Goal: Navigation & Orientation: Understand site structure

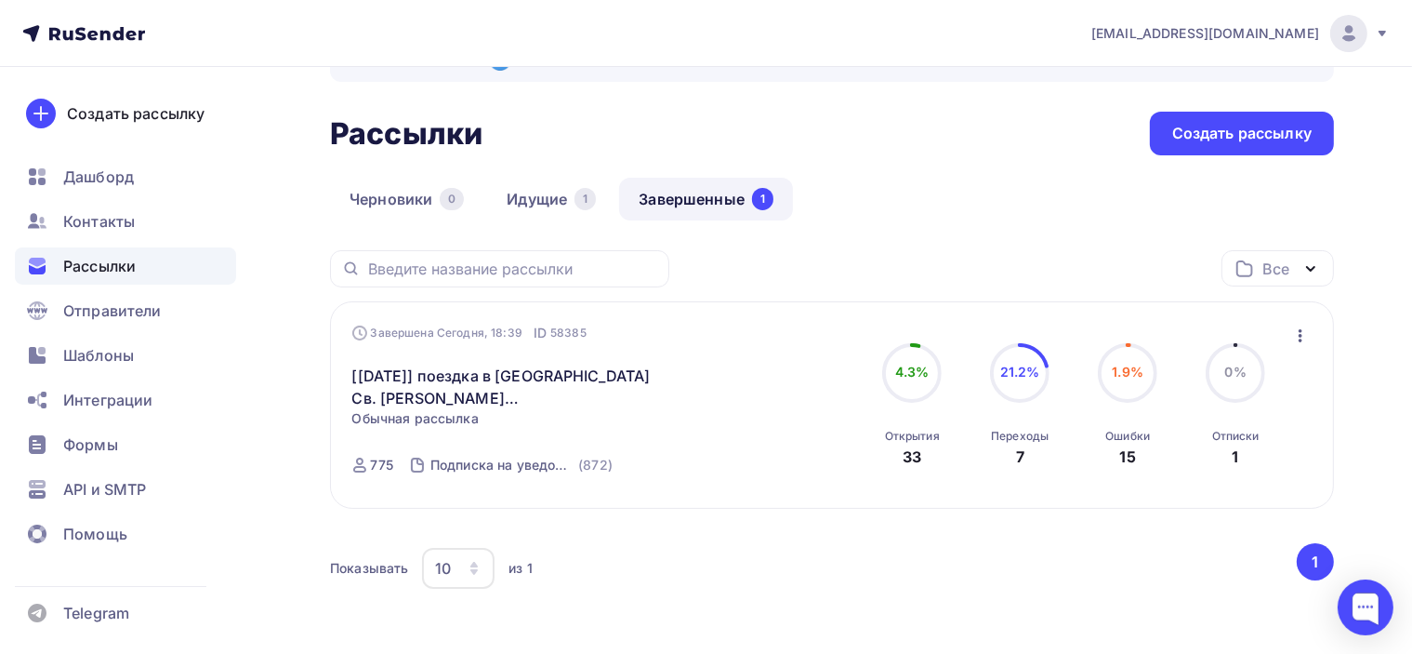
scroll to position [93, 0]
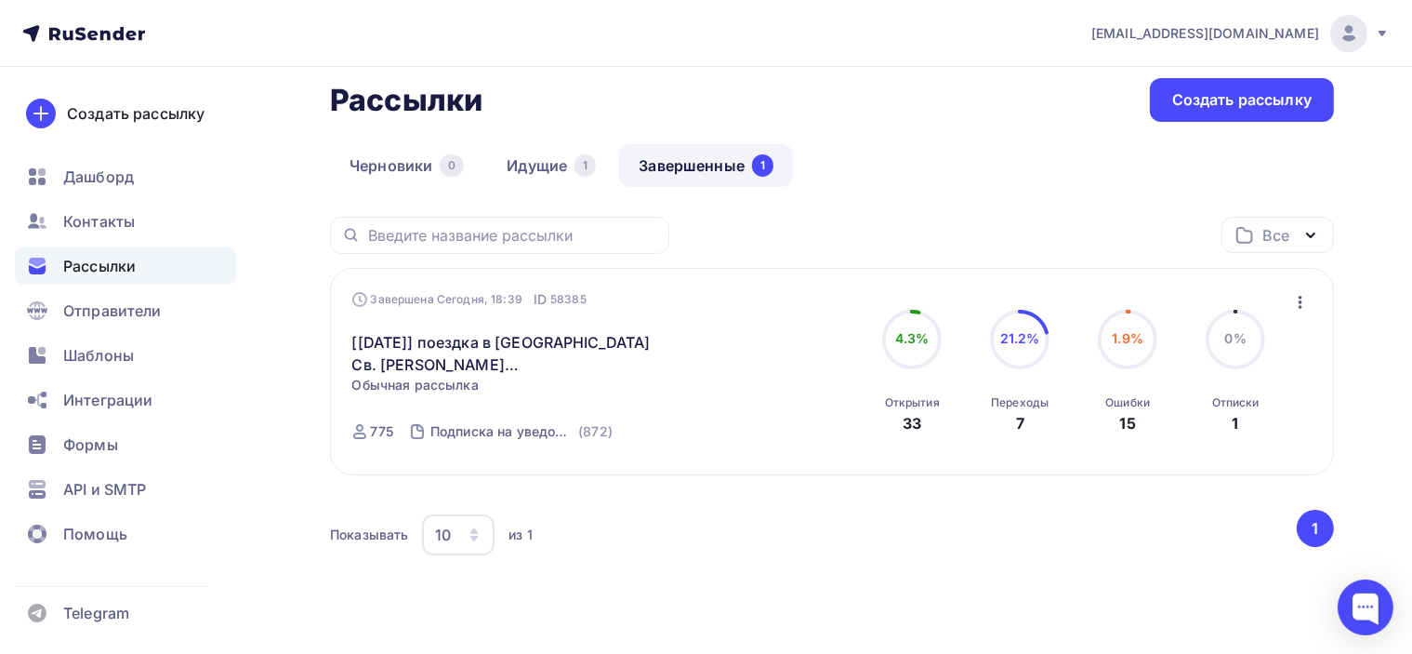
click at [906, 148] on div "Черновики 0 Идущие 1 Завершенные 1" at bounding box center [832, 180] width 1004 height 73
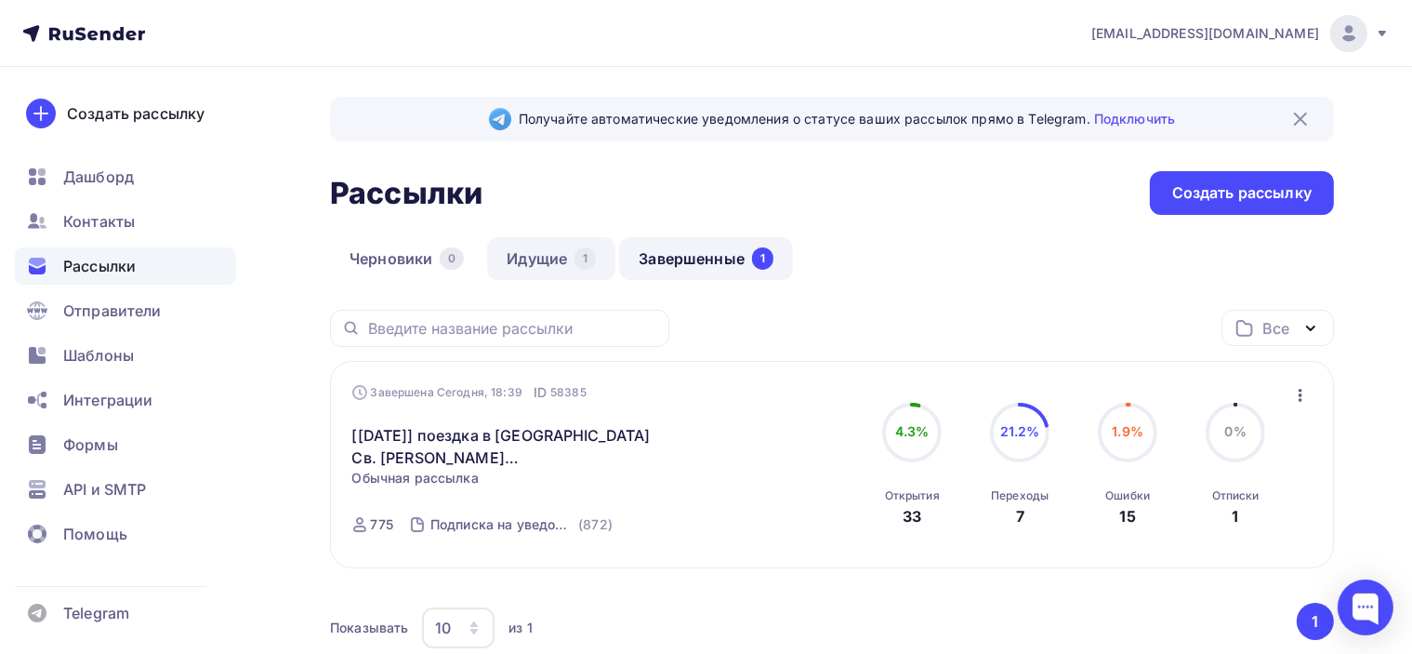
click at [540, 258] on link "Идущие 1" at bounding box center [551, 258] width 128 height 43
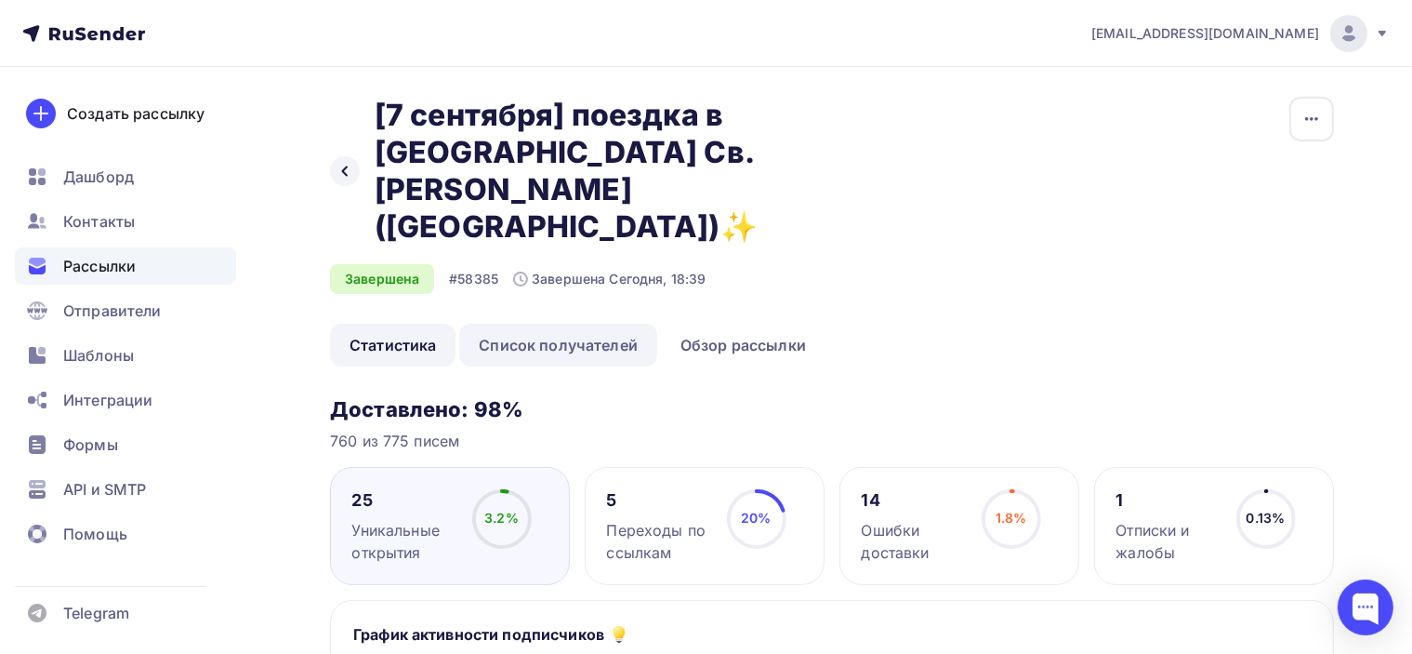
click at [555, 324] on link "Список получателей" at bounding box center [558, 345] width 198 height 43
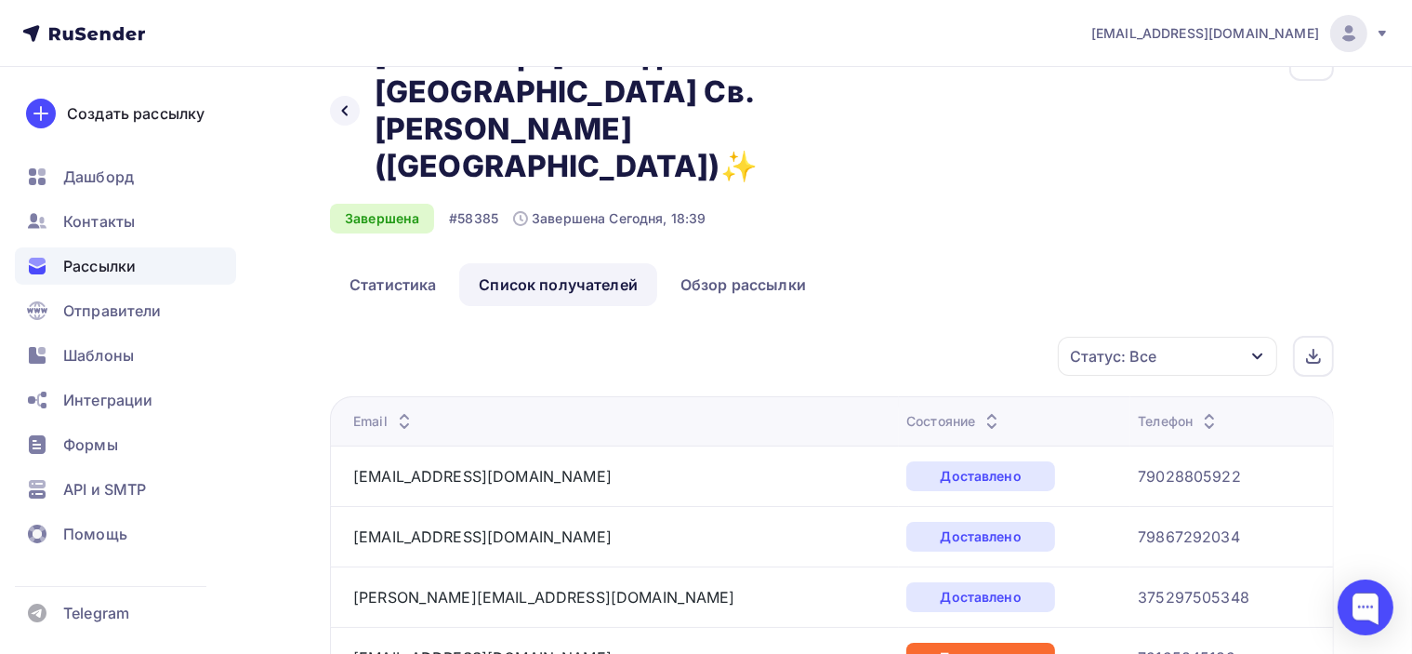
scroll to position [93, 0]
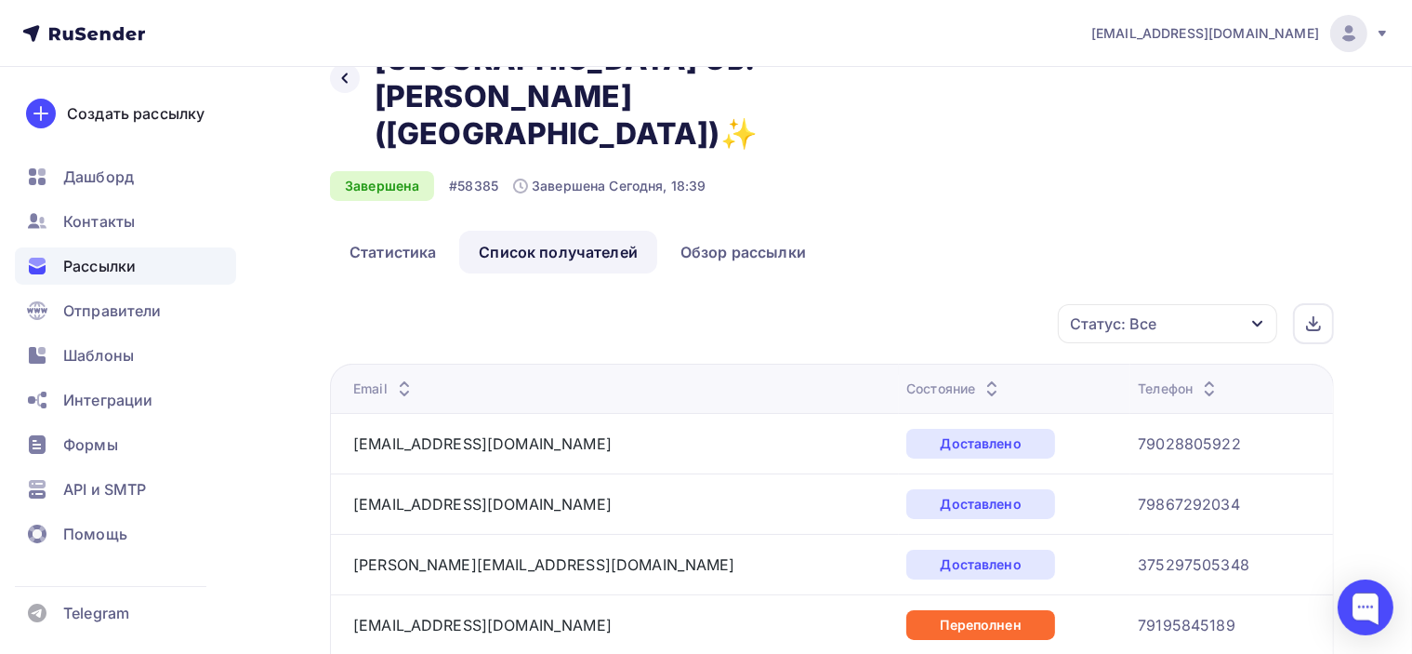
click at [906, 379] on div "Состояние" at bounding box center [954, 388] width 97 height 19
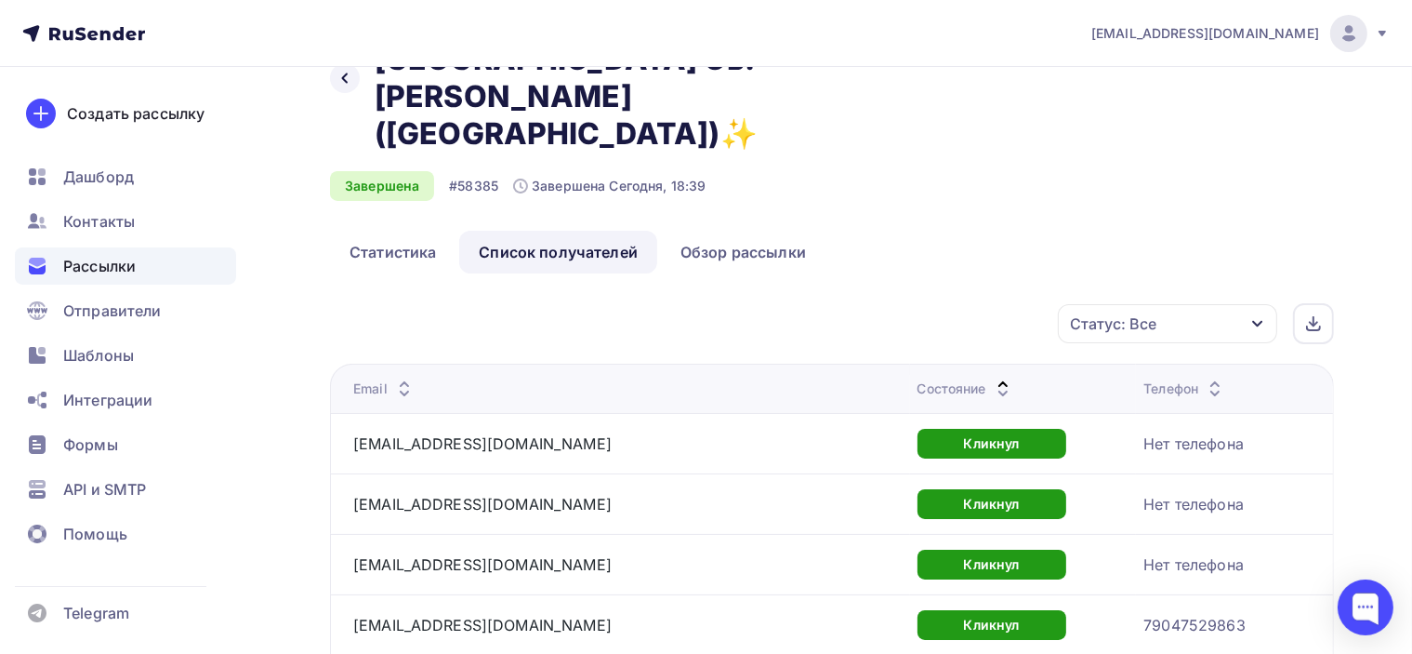
click at [918, 379] on div "Состояние" at bounding box center [966, 388] width 97 height 19
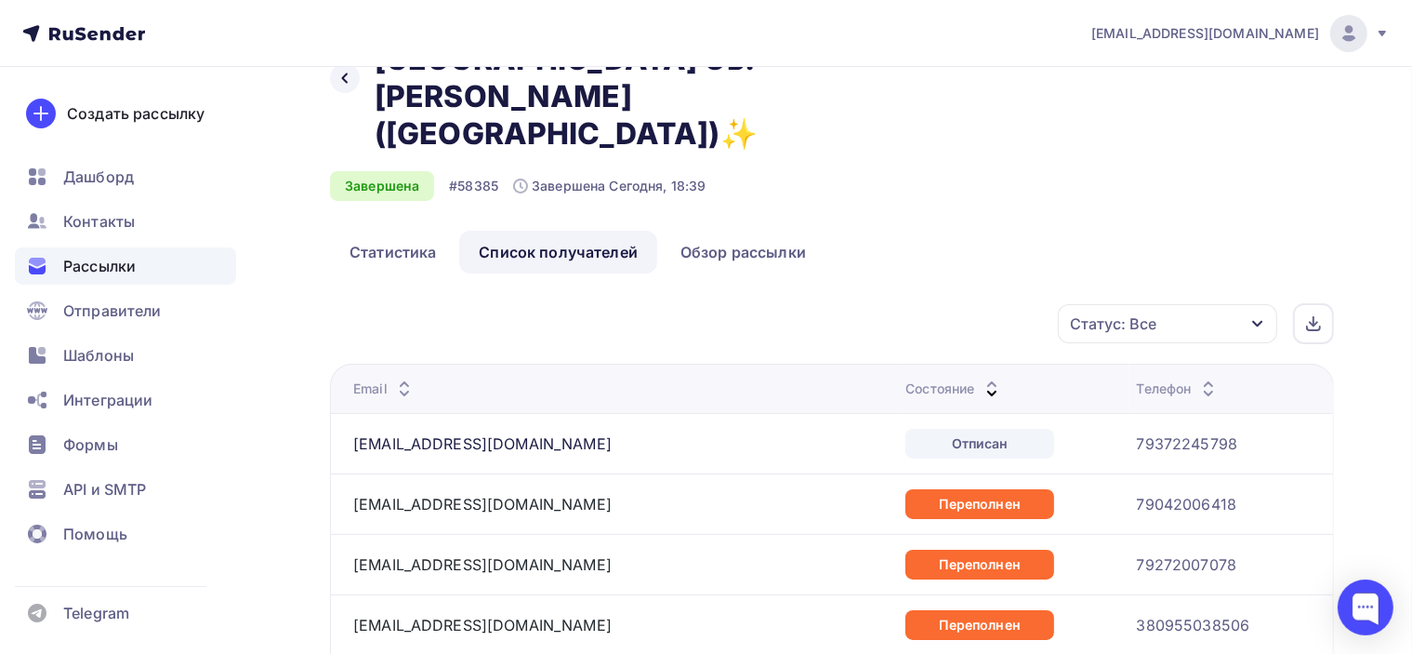
click at [906, 379] on div "Состояние" at bounding box center [954, 388] width 97 height 19
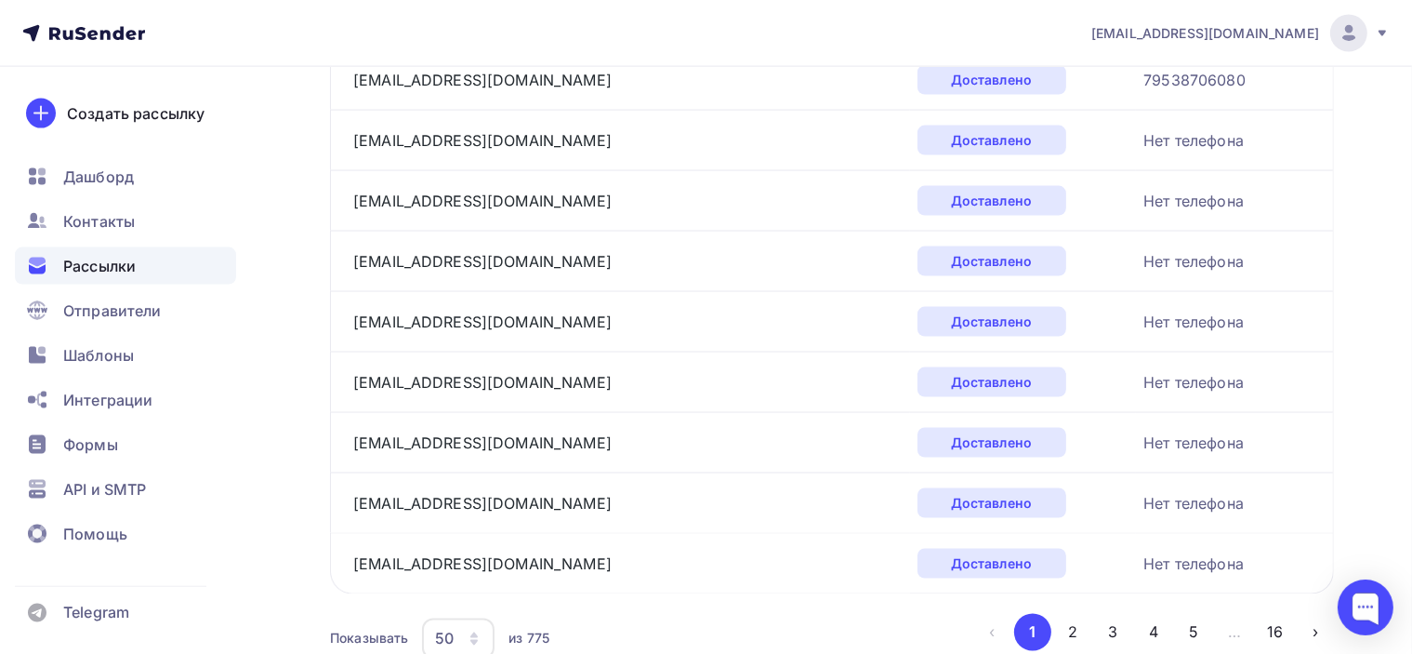
scroll to position [0, 0]
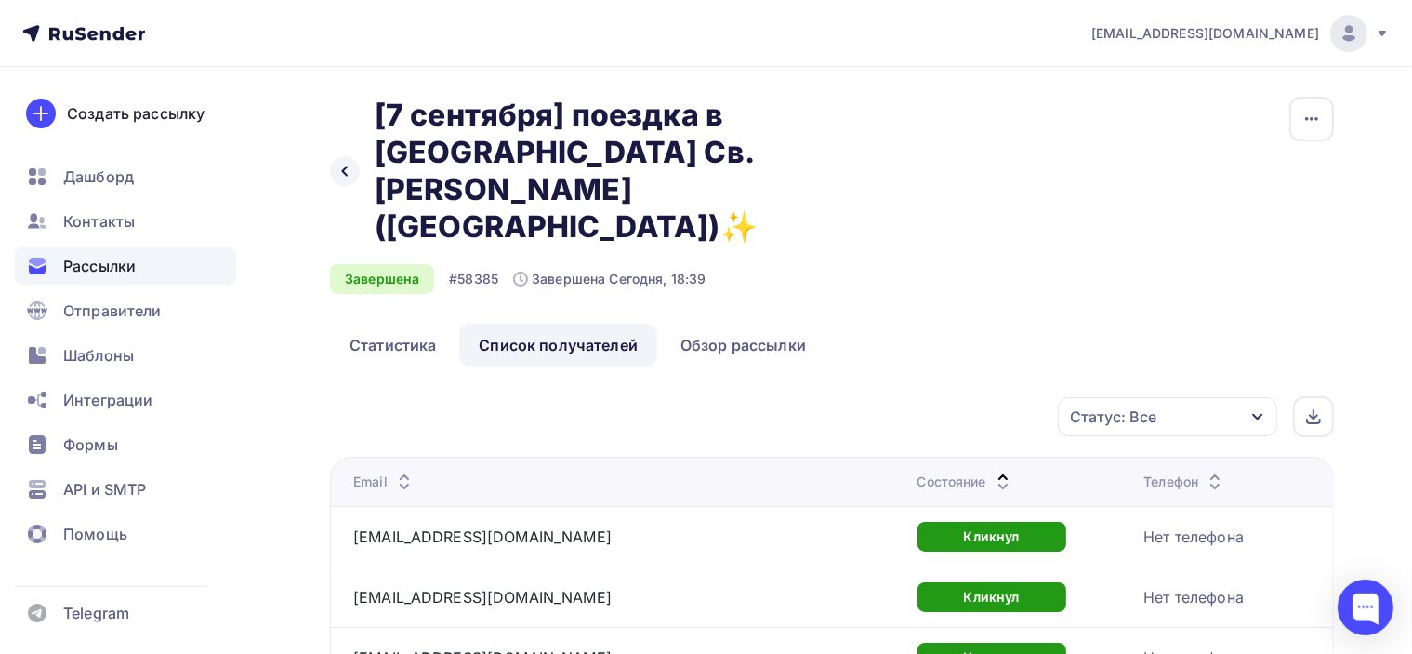
click at [1313, 29] on span "[EMAIL_ADDRESS][DOMAIN_NAME]" at bounding box center [1206, 33] width 228 height 19
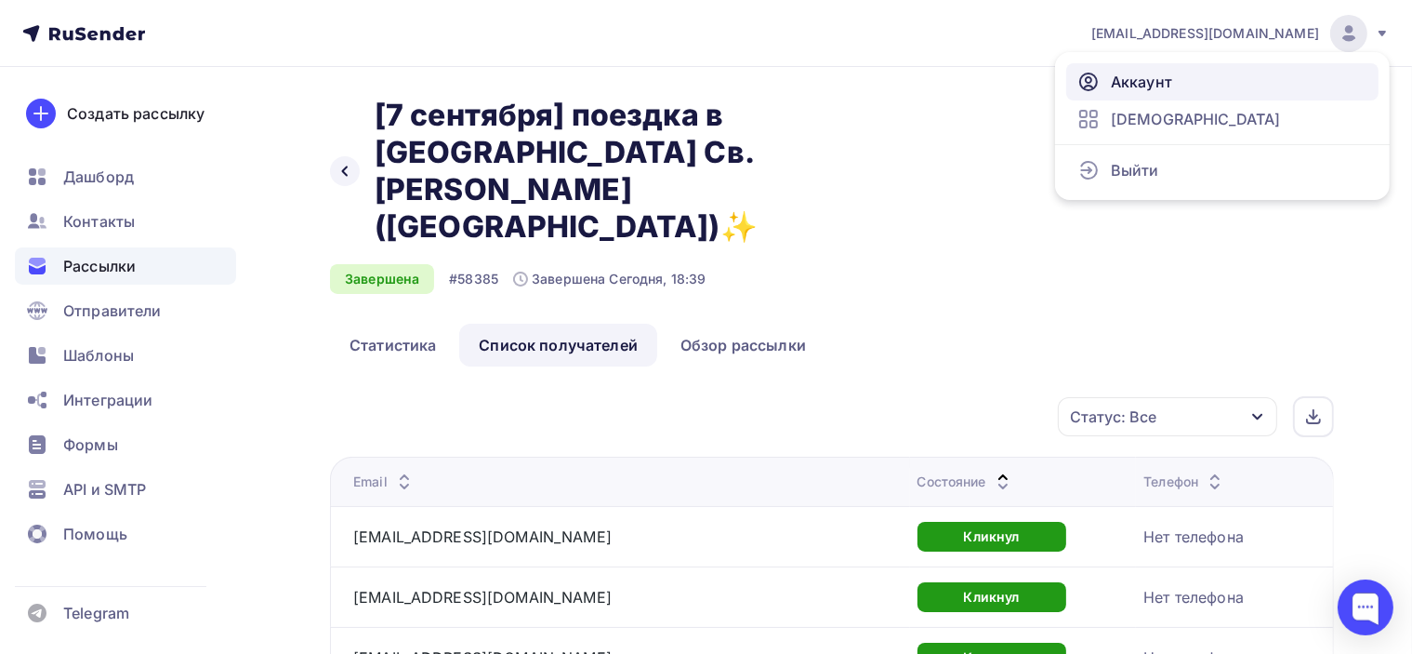
click at [1145, 73] on span "Аккаунт" at bounding box center [1141, 82] width 61 height 22
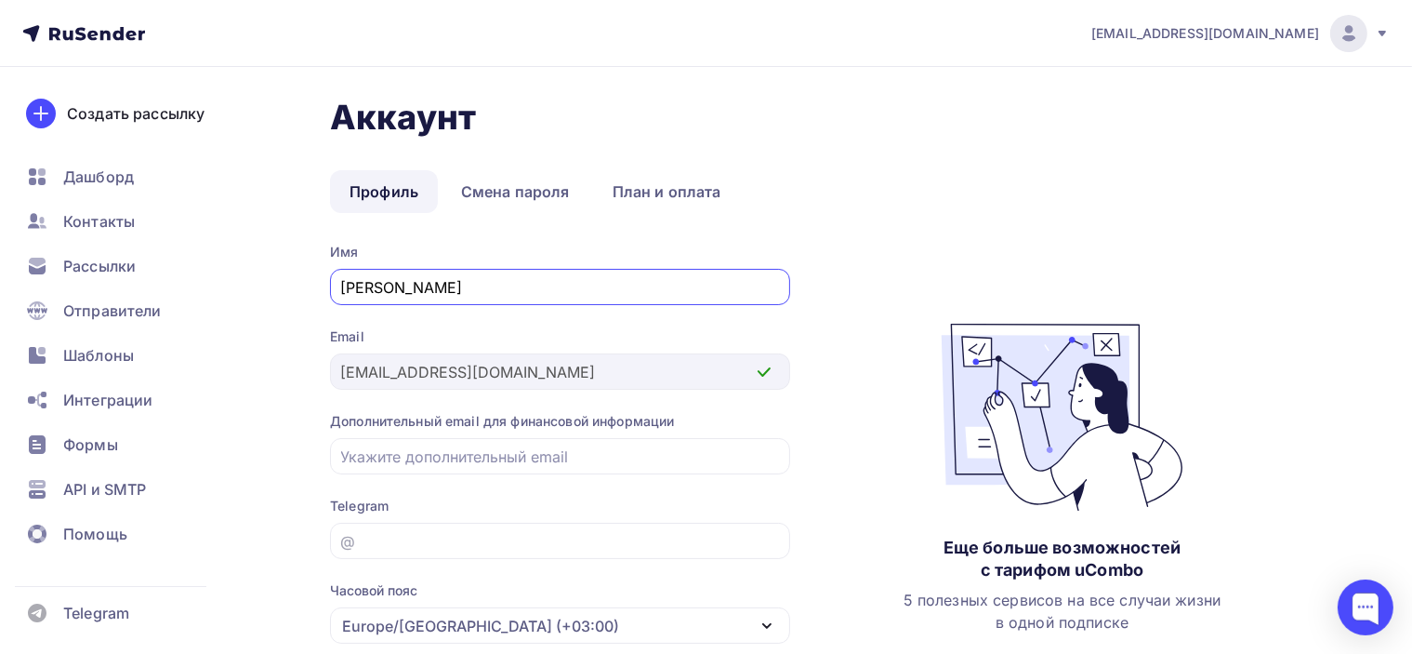
type input "Евгения"
click at [914, 187] on ul "Профиль Смена пароля План и оплата" at bounding box center [832, 191] width 1004 height 43
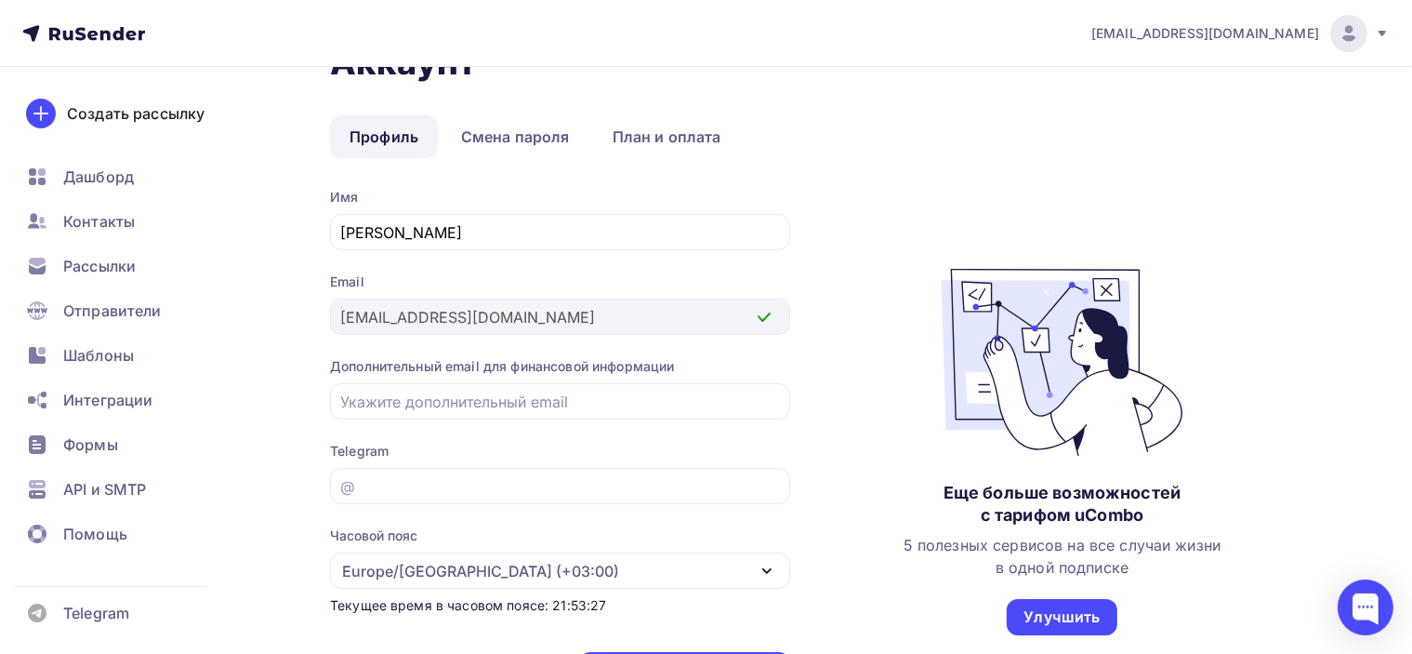
scroll to position [148, 0]
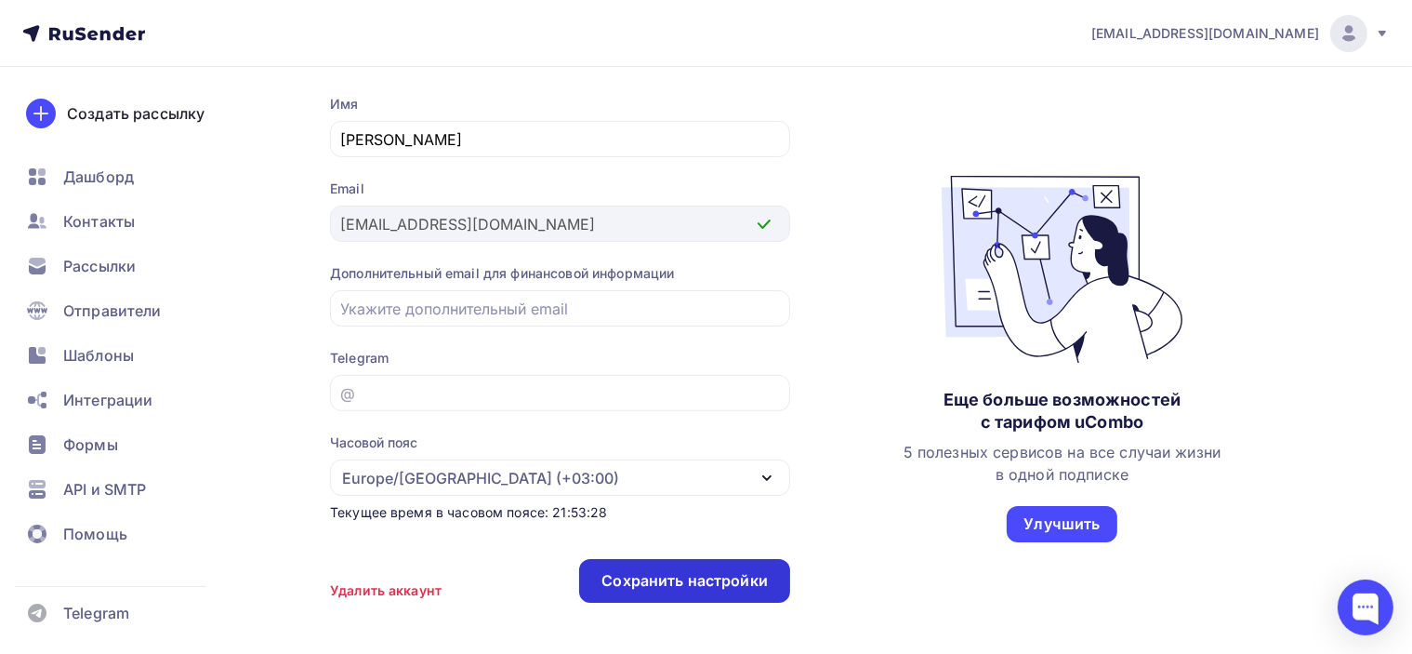
click at [715, 581] on div "Сохранить настройки" at bounding box center [685, 580] width 166 height 21
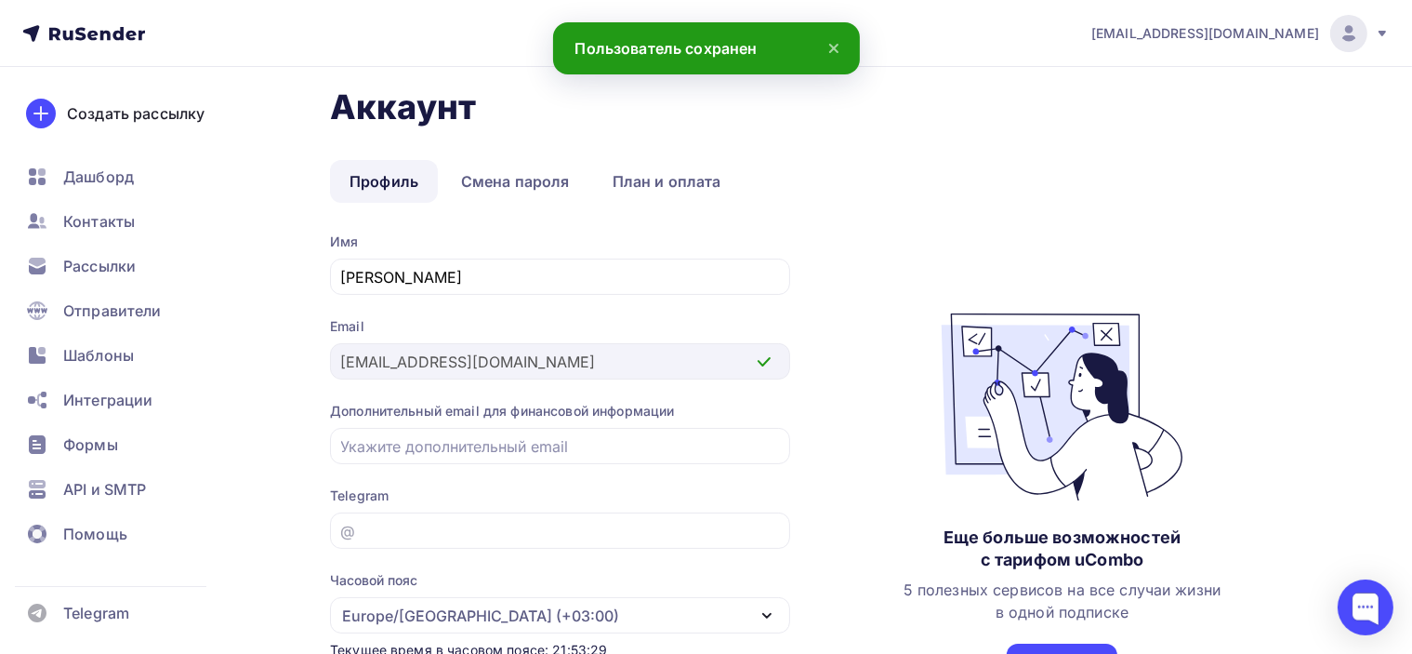
scroll to position [0, 0]
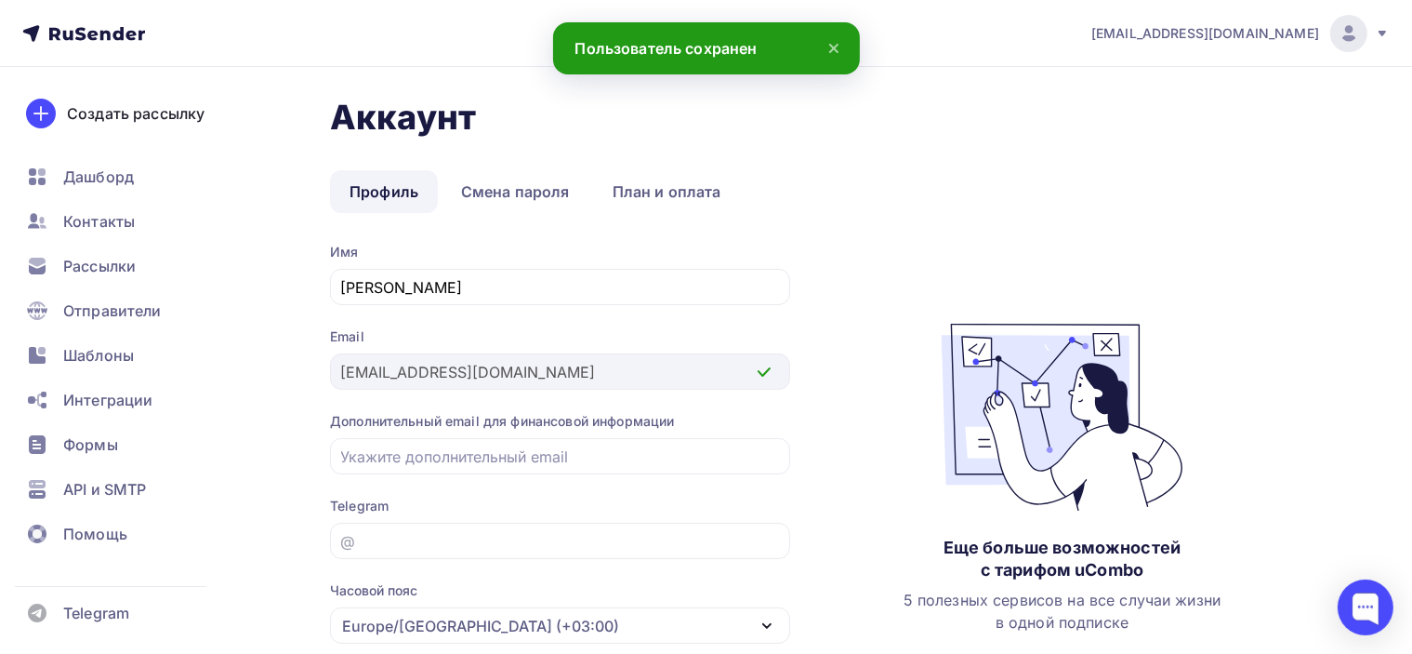
click at [900, 253] on div "Имя Евгения Email poslanie-info@ya.ru Дополнительный email для финансовой инфор…" at bounding box center [832, 506] width 1004 height 527
click at [541, 197] on link "Смена пароля" at bounding box center [516, 191] width 148 height 43
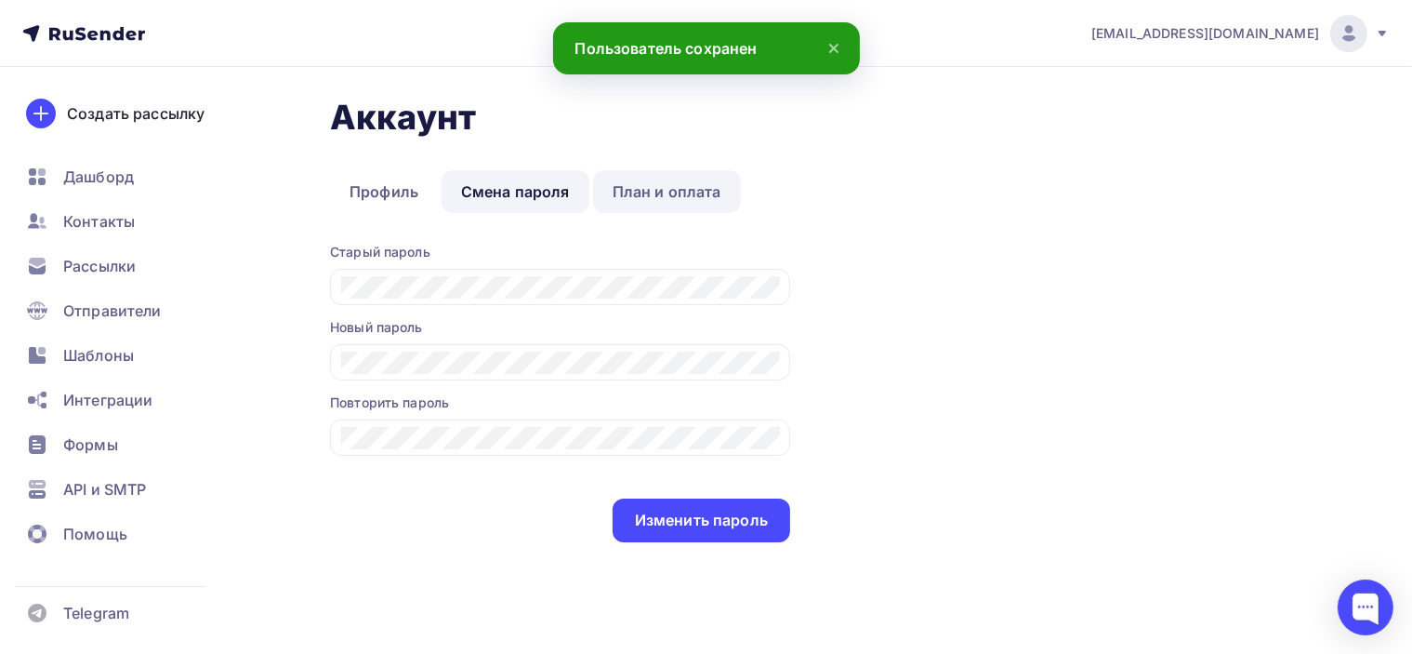
click at [733, 192] on link "План и оплата" at bounding box center [667, 191] width 148 height 43
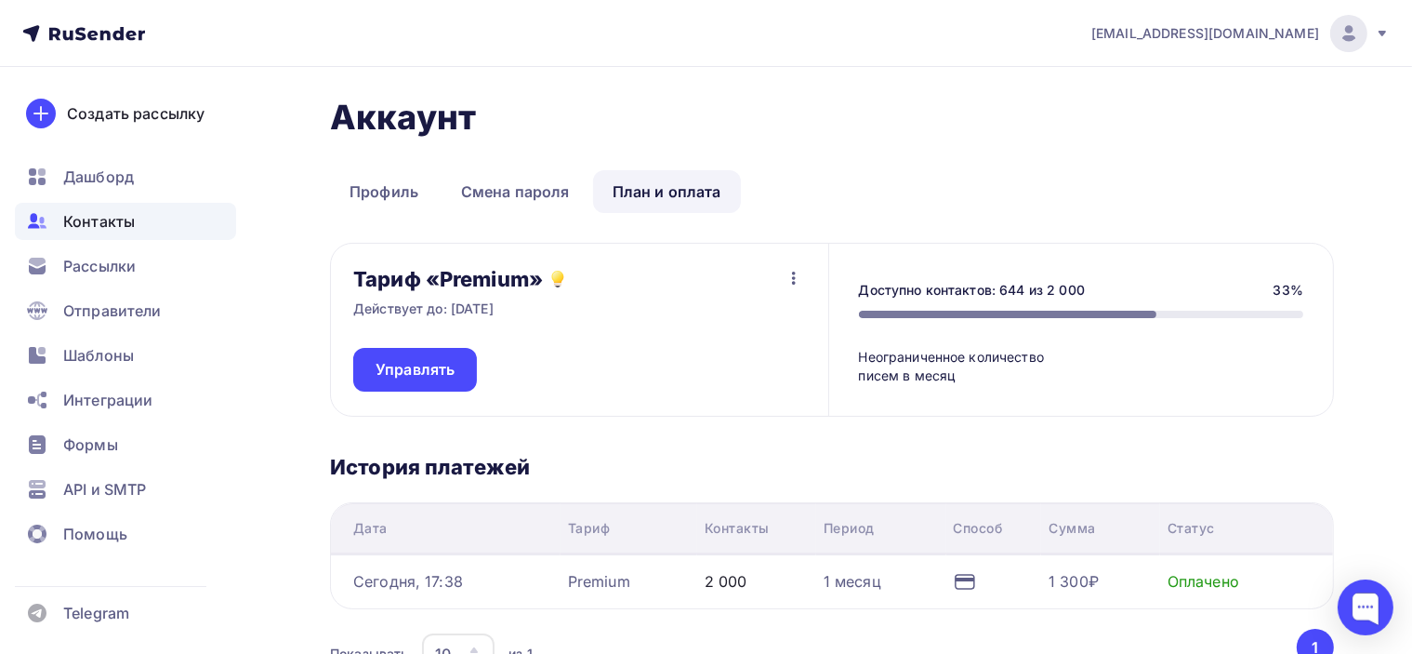
click at [133, 217] on span "Контакты" at bounding box center [99, 221] width 72 height 22
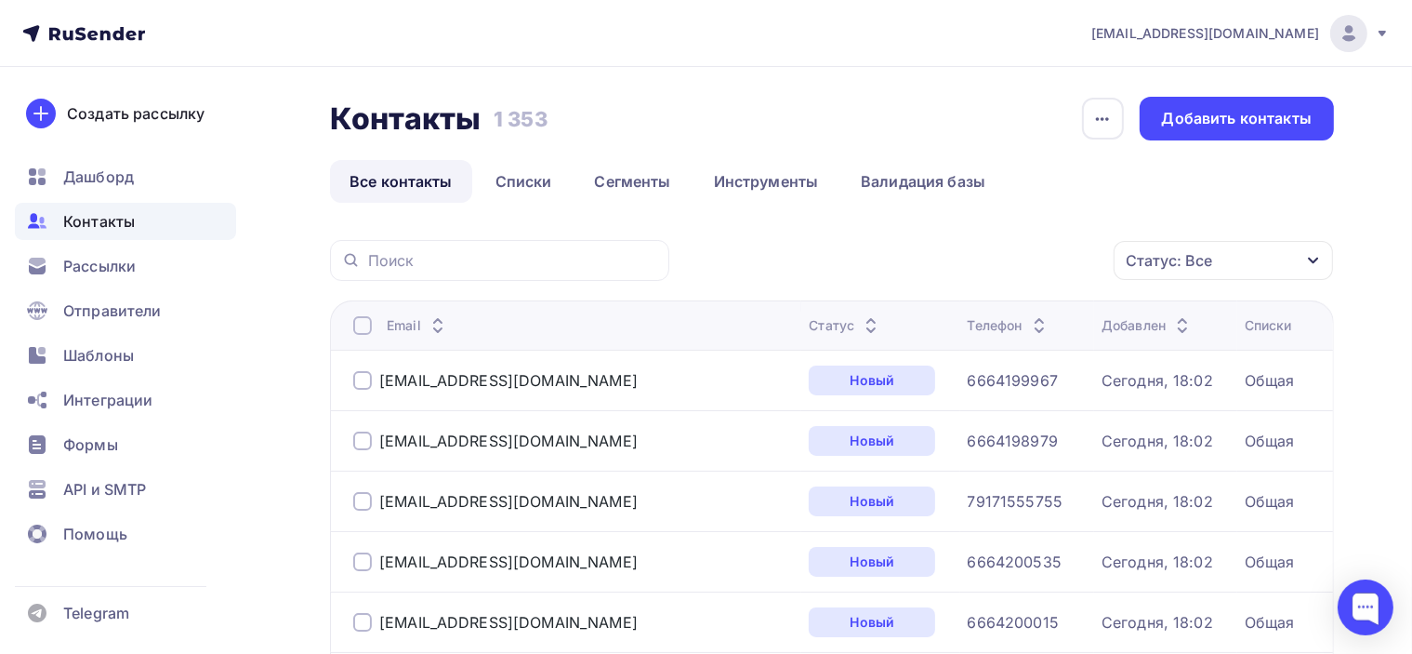
click at [776, 251] on div "Статус: Все Статус Новый Активный Не существует Переполнен Недоступен Отписан О…" at bounding box center [1008, 260] width 652 height 41
click at [153, 313] on span "Отправители" at bounding box center [112, 310] width 99 height 22
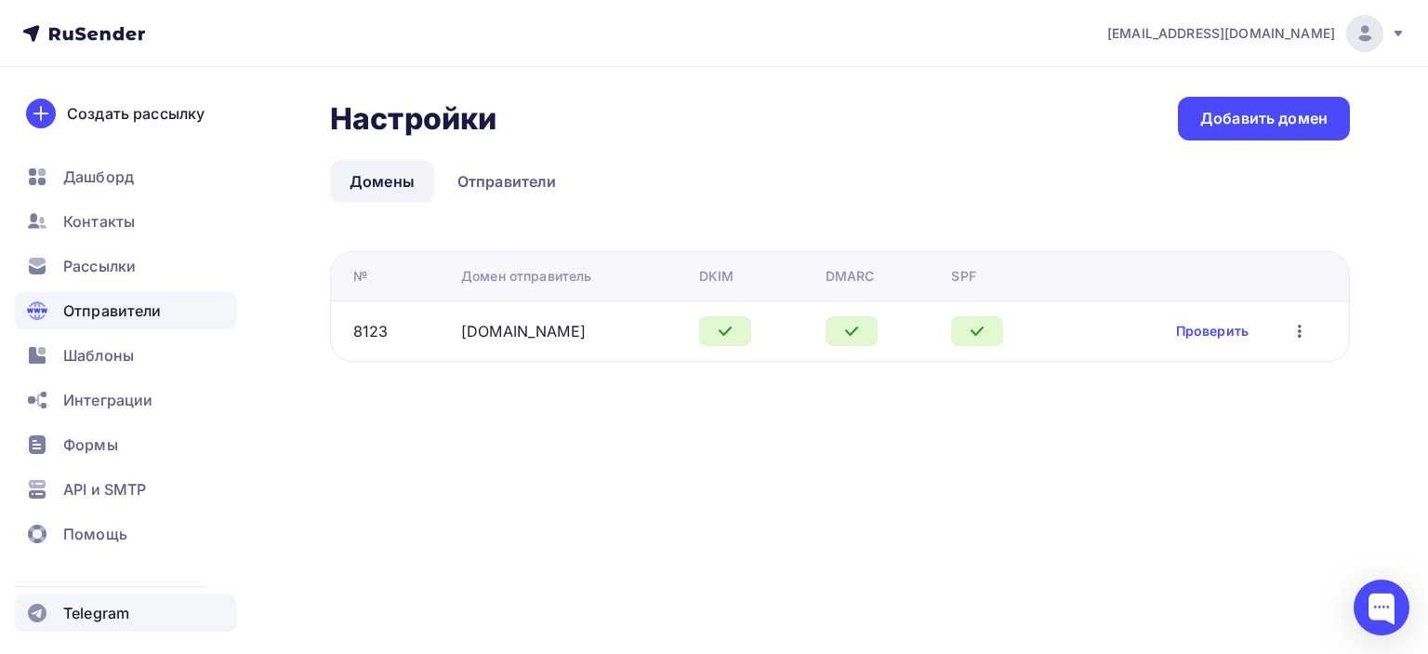
click at [73, 615] on span "Telegram" at bounding box center [96, 613] width 66 height 22
click at [888, 170] on ul "Домены Отправители" at bounding box center [840, 181] width 1020 height 43
click at [959, 126] on div "Настройки Настройки Добавить домен" at bounding box center [840, 119] width 1020 height 44
click at [126, 218] on span "Контакты" at bounding box center [99, 221] width 72 height 22
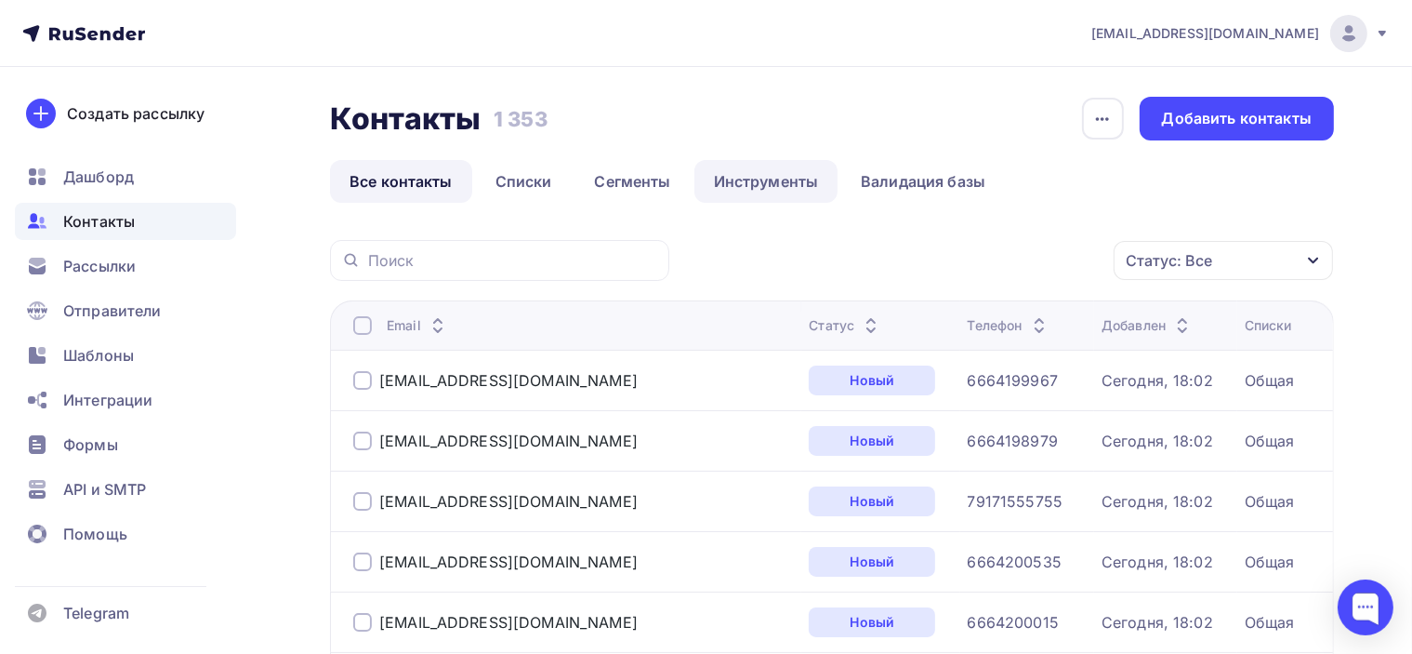
click at [751, 182] on link "Инструменты" at bounding box center [767, 181] width 144 height 43
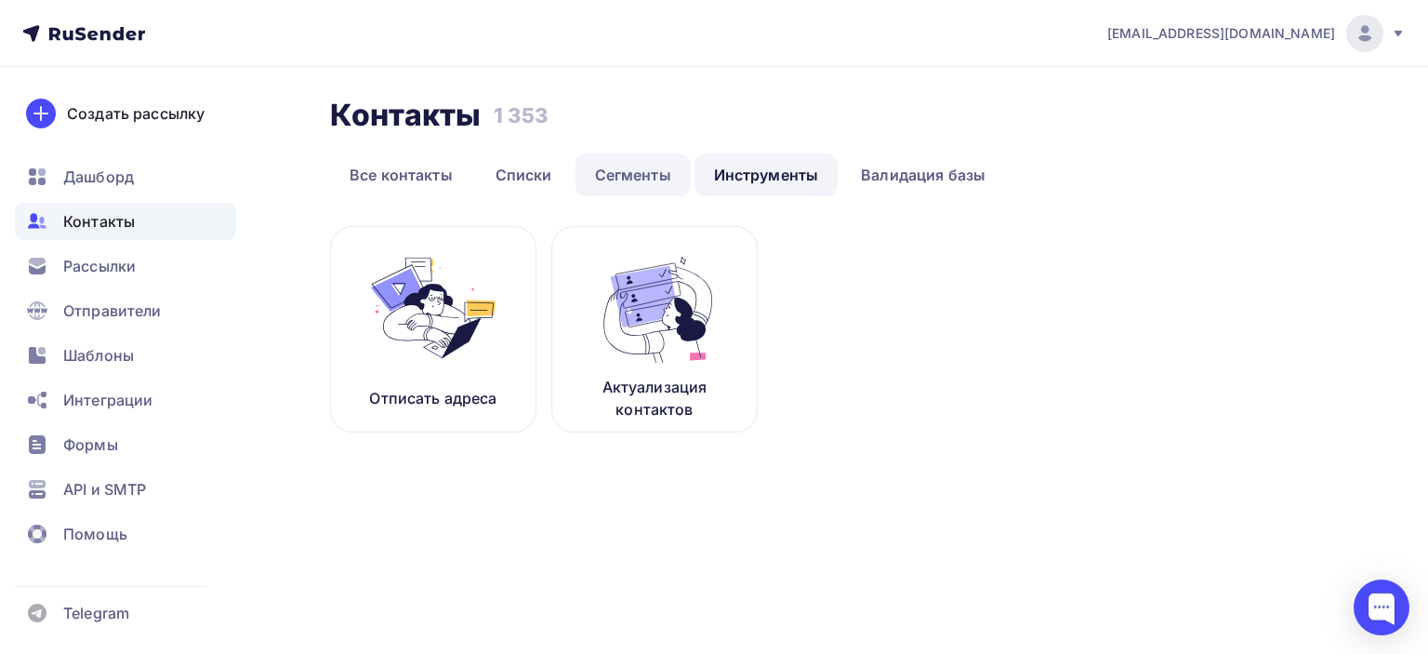
click at [634, 189] on link "Сегменты" at bounding box center [633, 174] width 115 height 43
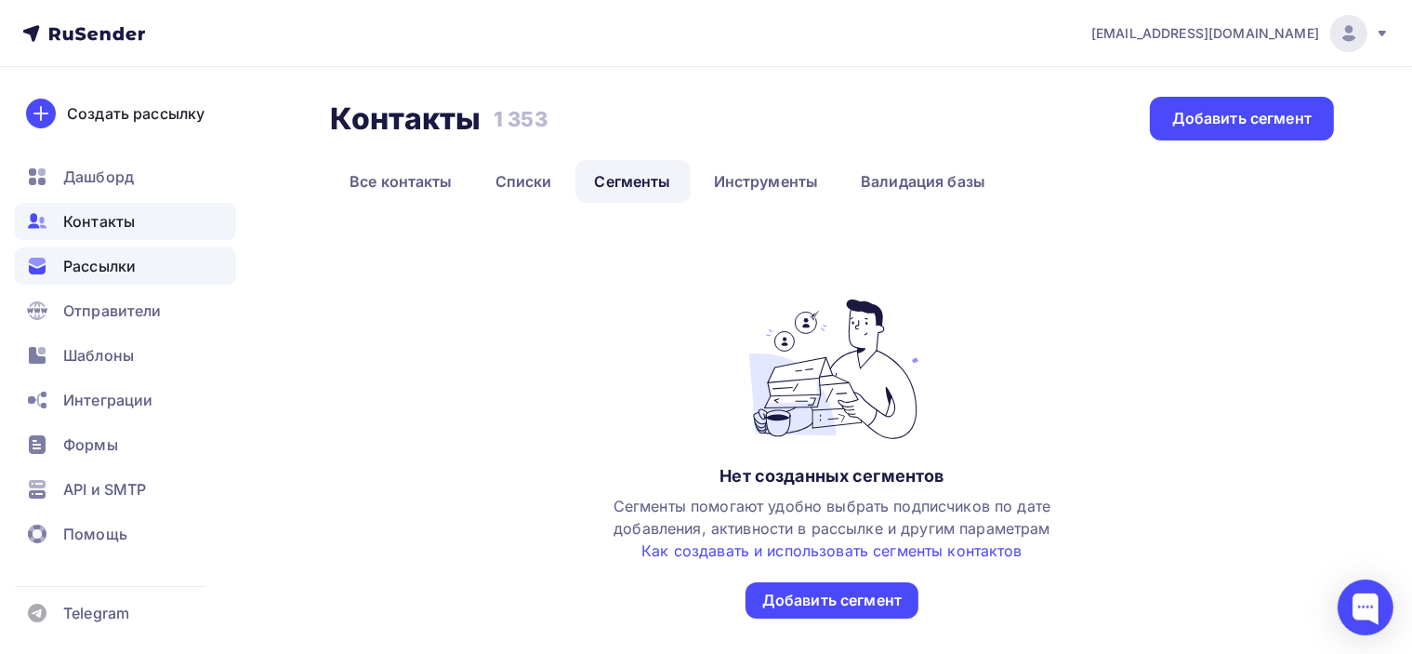
click at [117, 263] on span "Рассылки" at bounding box center [99, 266] width 73 height 22
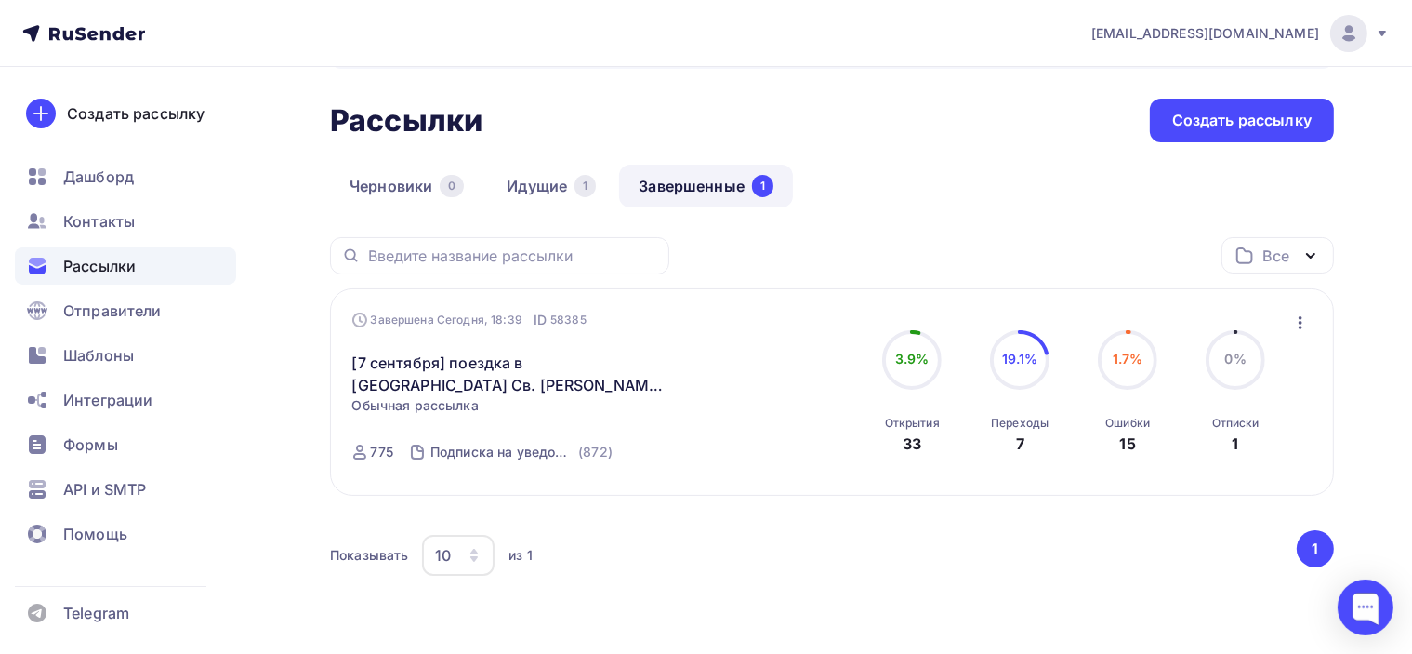
scroll to position [45, 0]
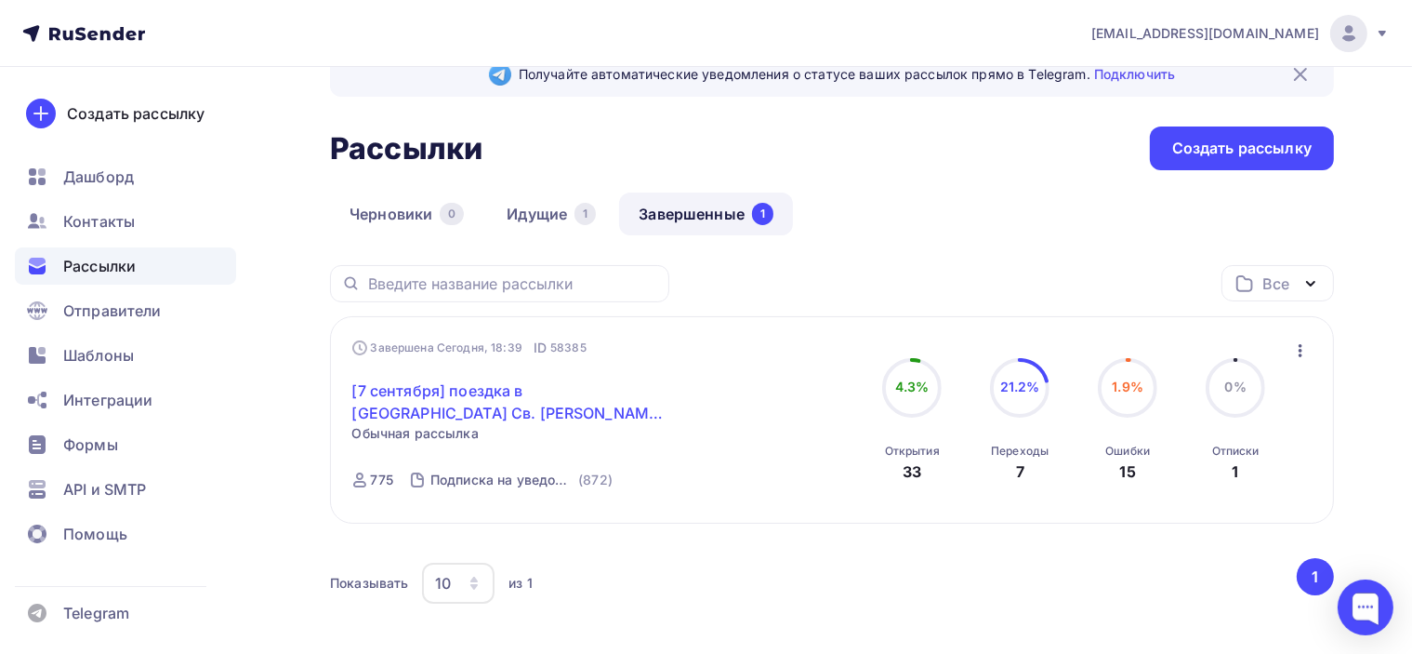
click at [480, 404] on link "[[DATE]] поездка в [GEOGRAPHIC_DATA] Св. [PERSON_NAME] ([GEOGRAPHIC_DATA])✨" at bounding box center [511, 401] width 319 height 45
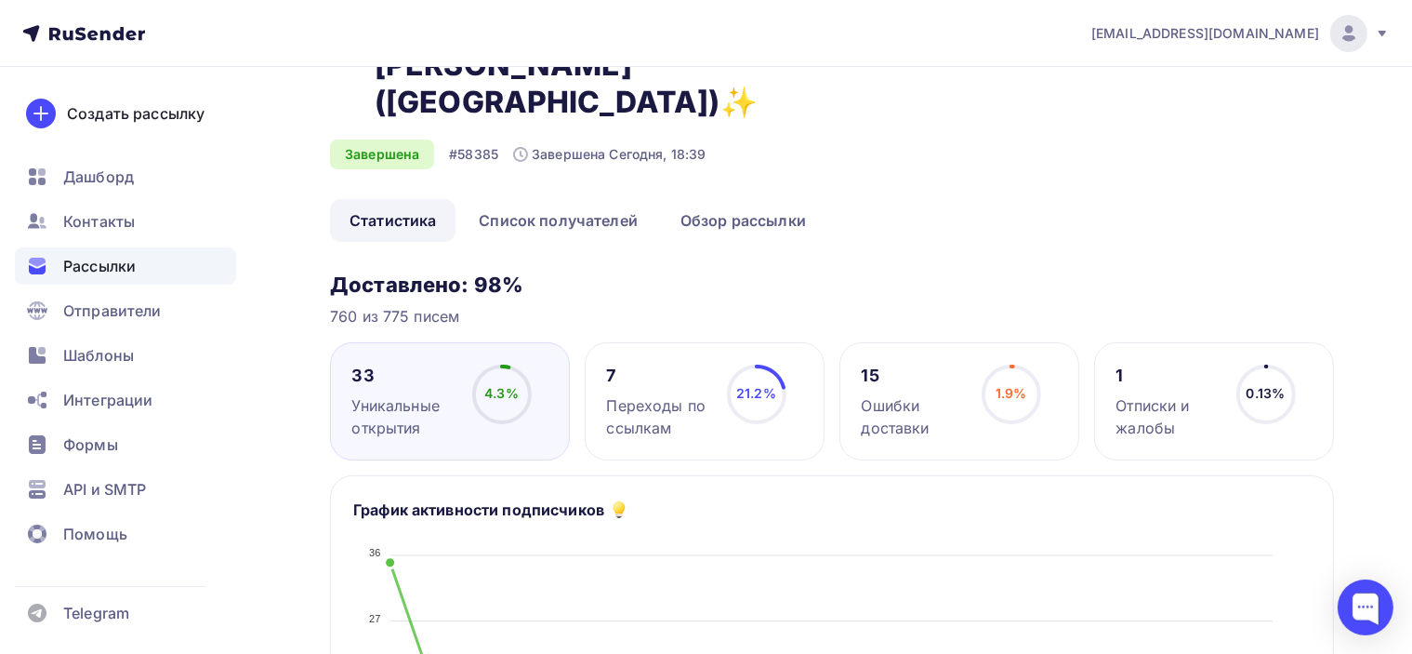
scroll to position [93, 0]
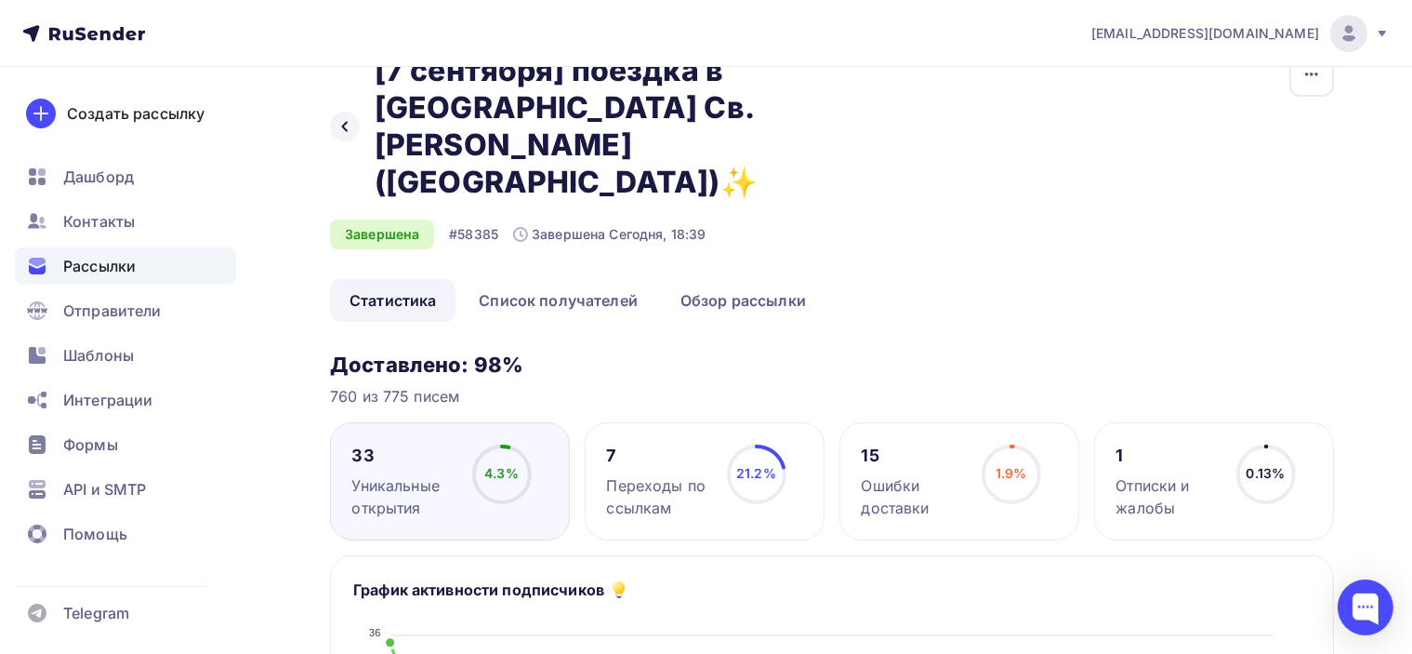
scroll to position [0, 0]
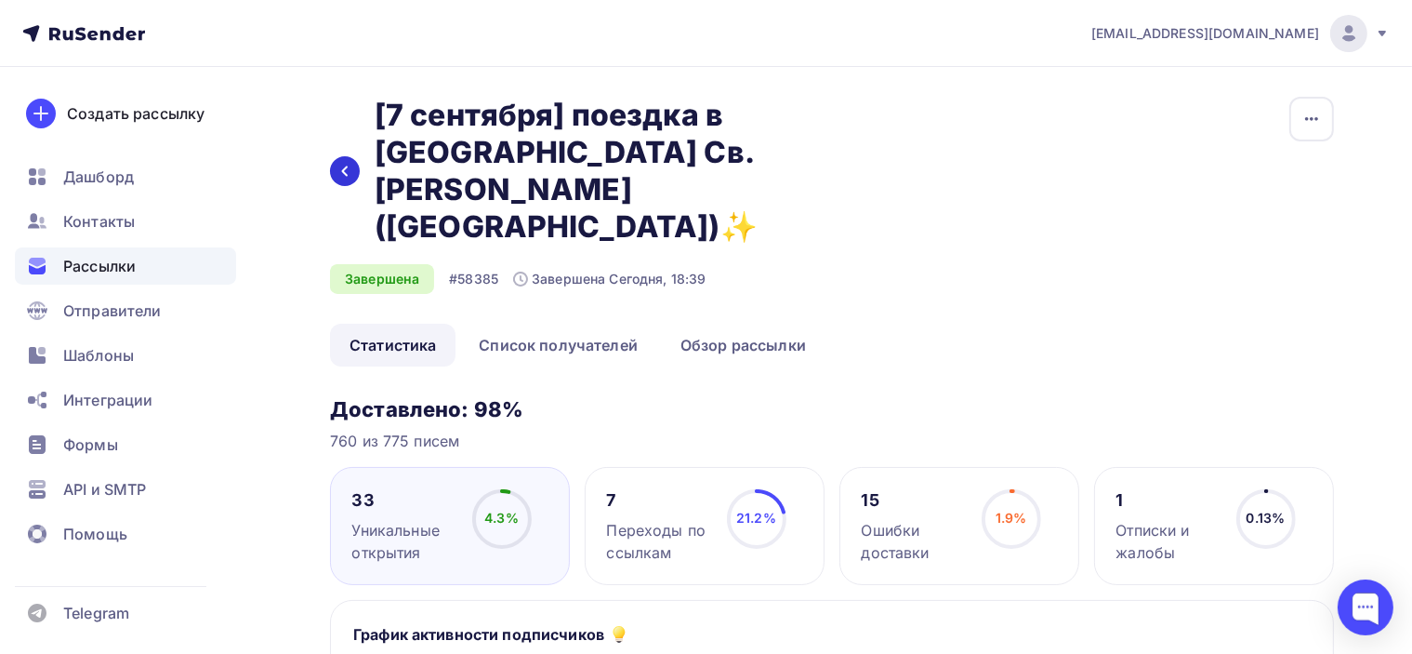
click at [357, 156] on div at bounding box center [345, 171] width 30 height 30
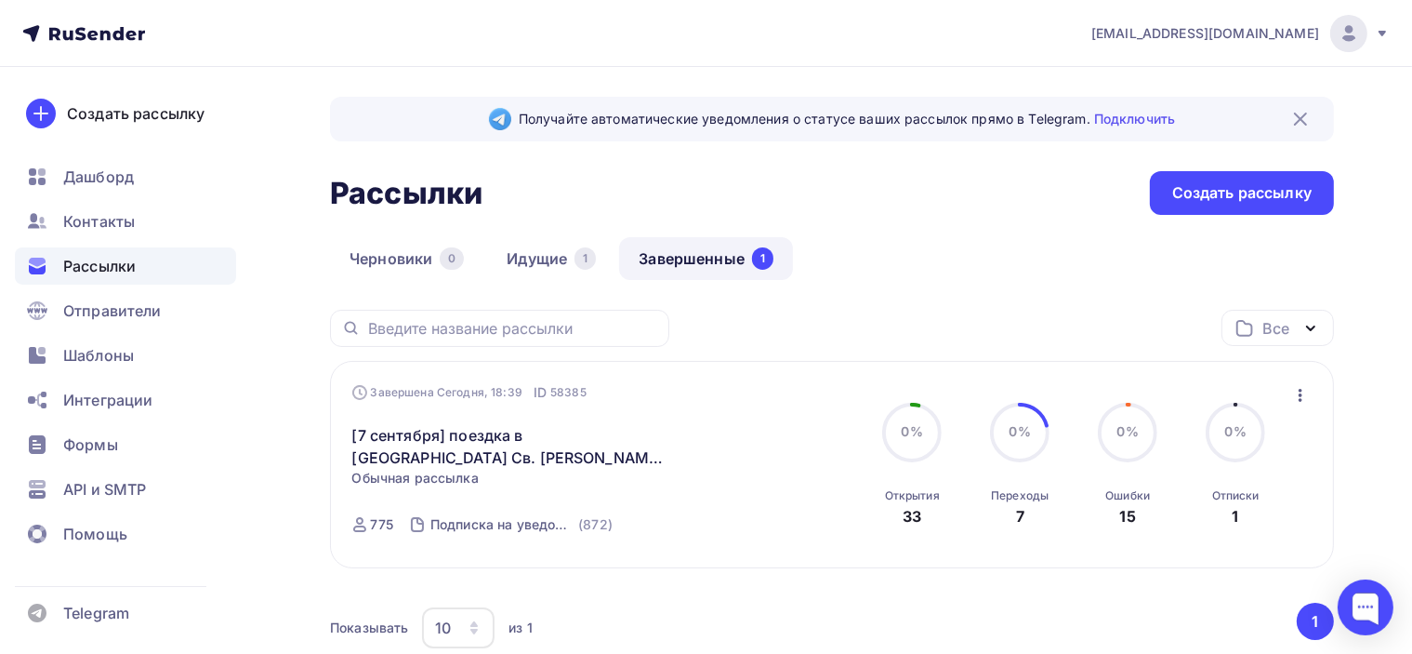
click at [896, 260] on div "Черновики 0 Идущие 1 Завершенные 1" at bounding box center [832, 273] width 1004 height 73
